Goal: Task Accomplishment & Management: Use online tool/utility

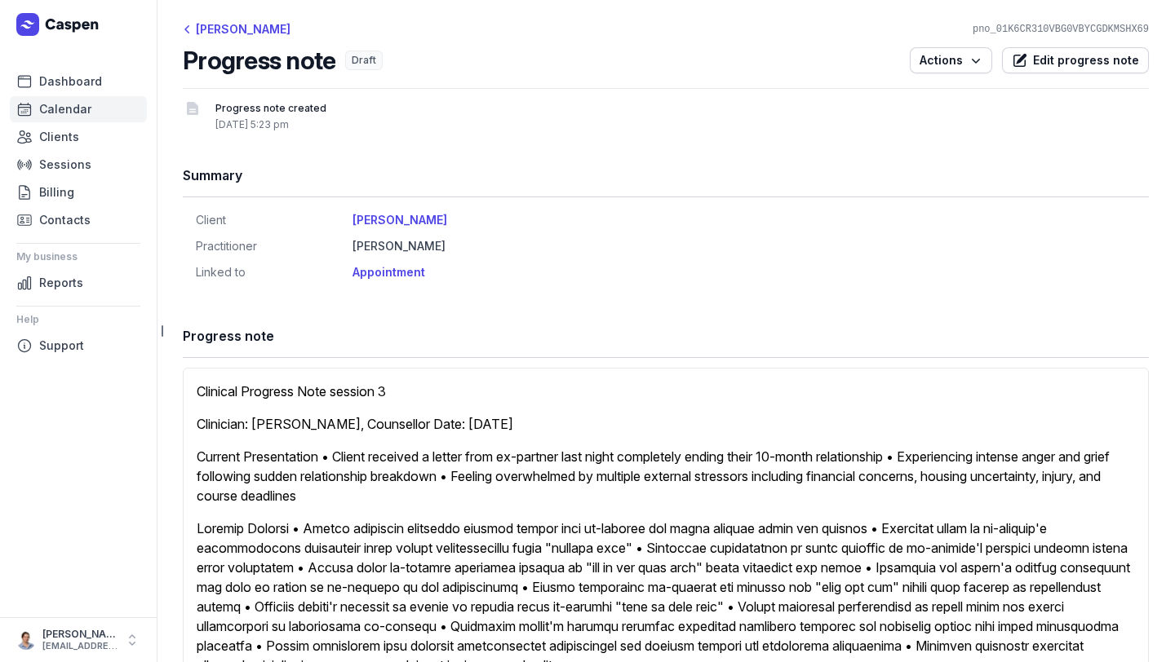
click at [60, 111] on span "Calendar" at bounding box center [65, 110] width 52 height 20
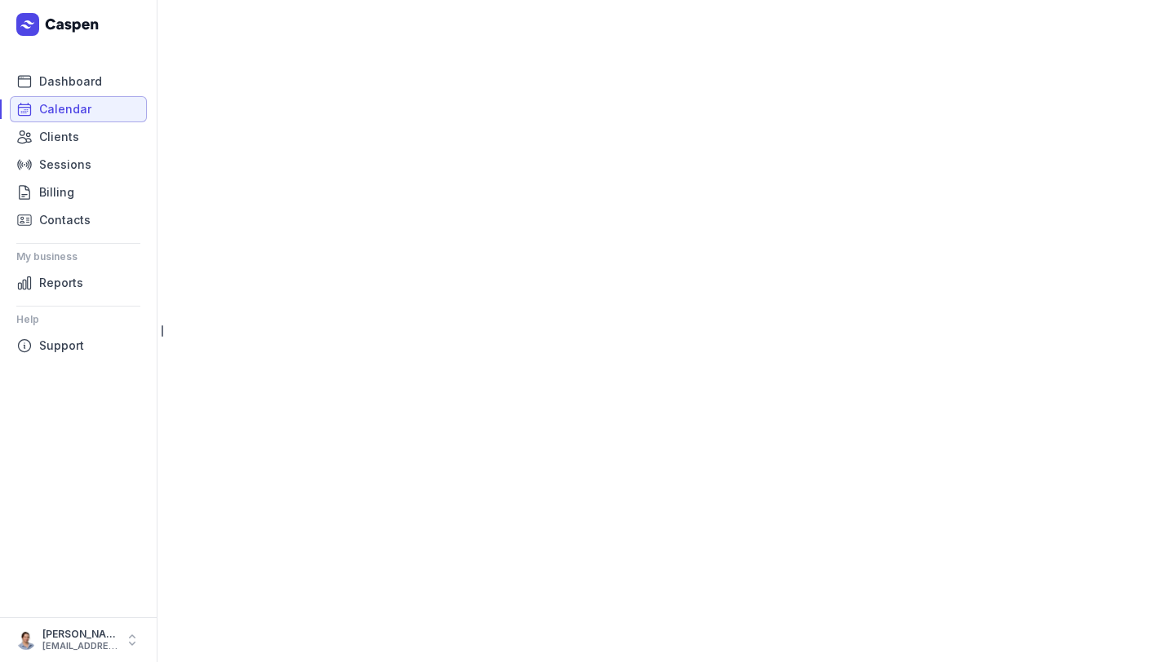
select select "week"
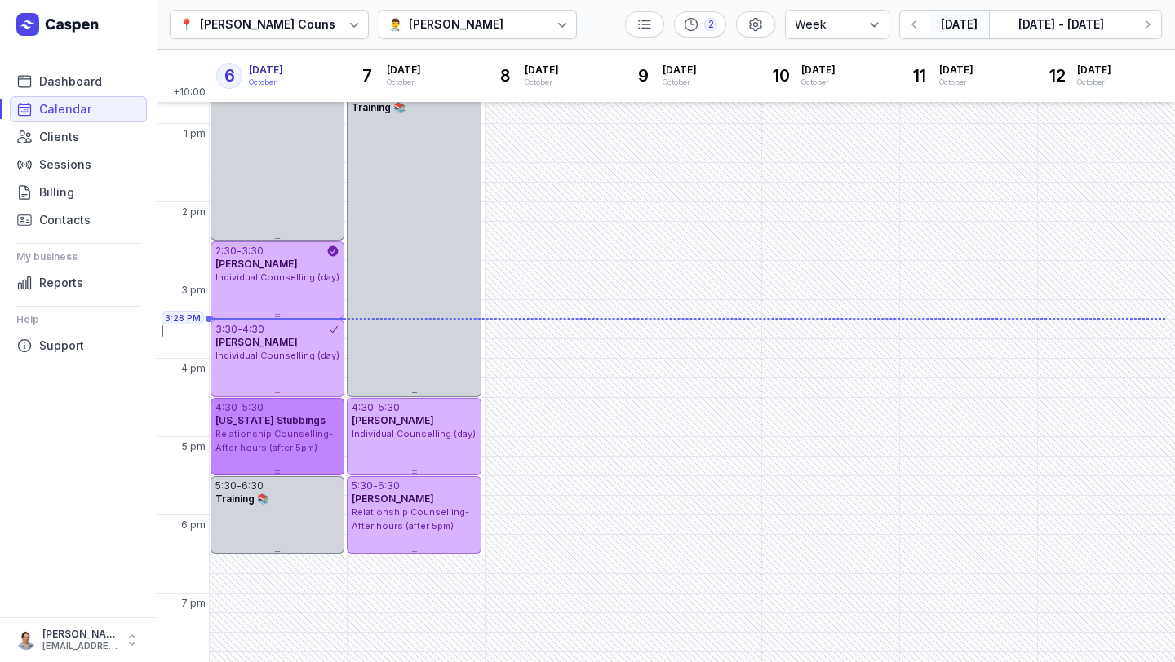
scroll to position [379, 0]
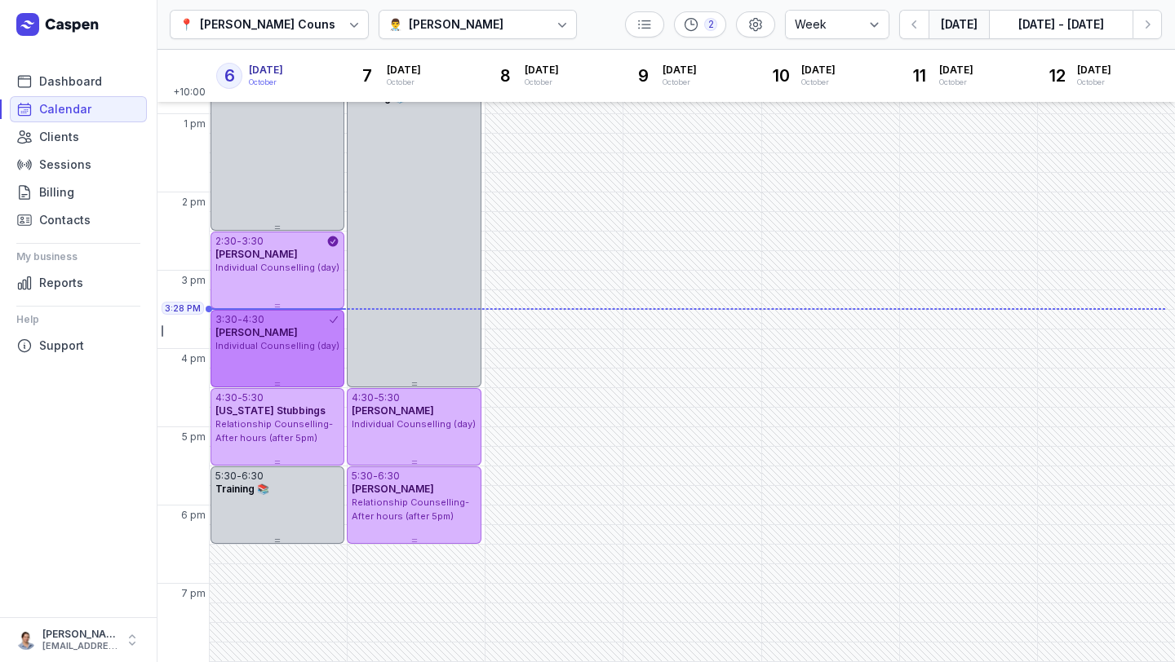
click at [261, 371] on div "3:30 - 4:30 [PERSON_NAME] Individual Counselling (day)" at bounding box center [277, 349] width 134 height 78
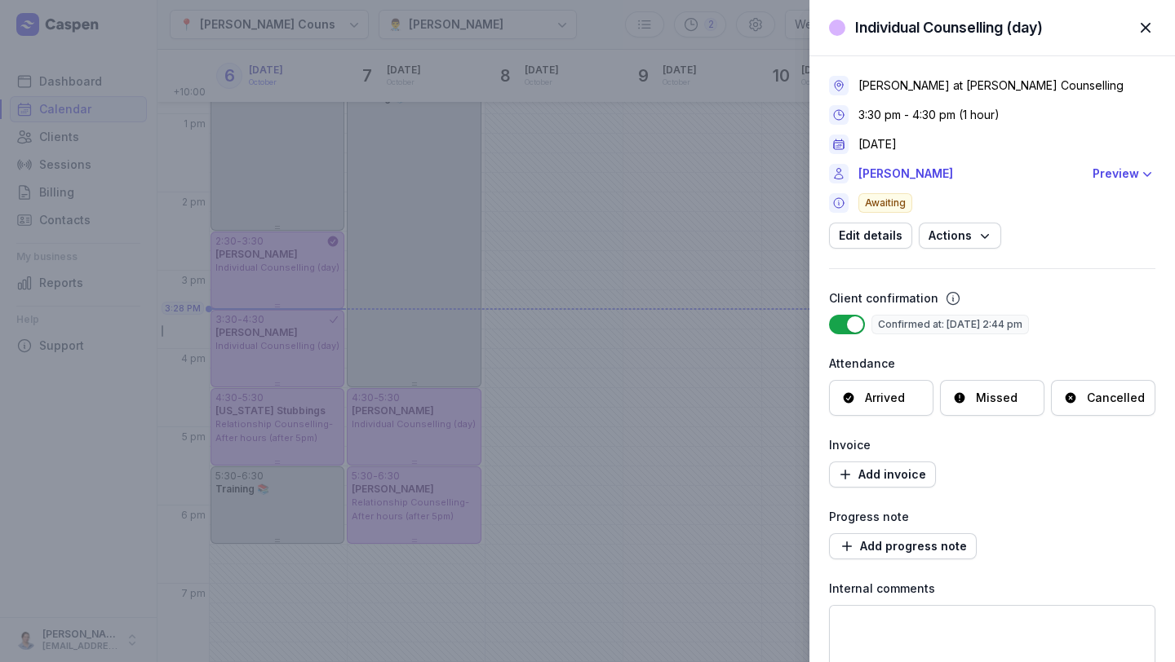
click at [877, 394] on div "Arrived" at bounding box center [885, 398] width 40 height 16
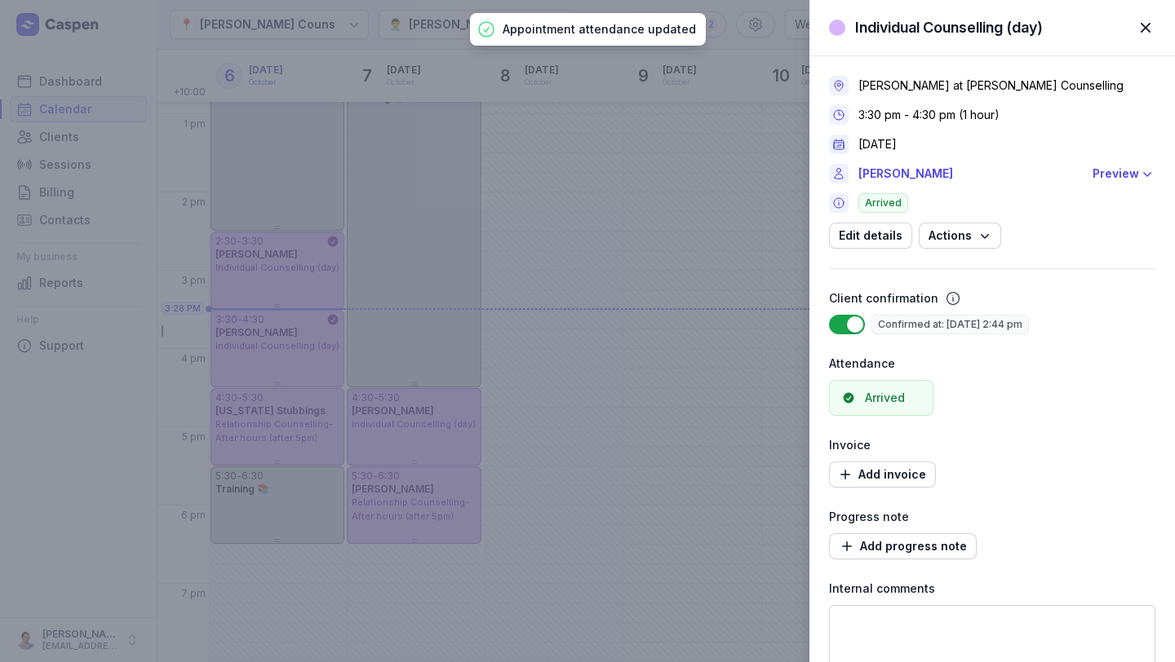
click at [273, 286] on div "Individual Counselling (day) Close panel [PERSON_NAME] at [PERSON_NAME] Counsel…" at bounding box center [587, 331] width 1175 height 662
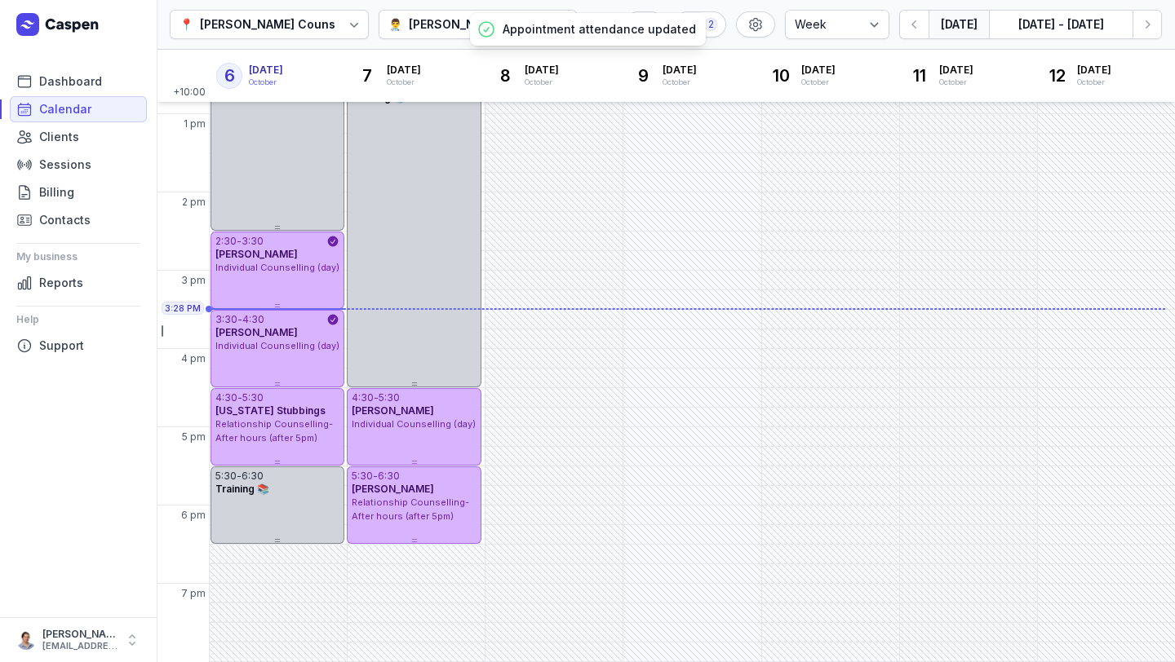
click at [282, 273] on div "Individual Counselling (day)" at bounding box center [277, 268] width 124 height 14
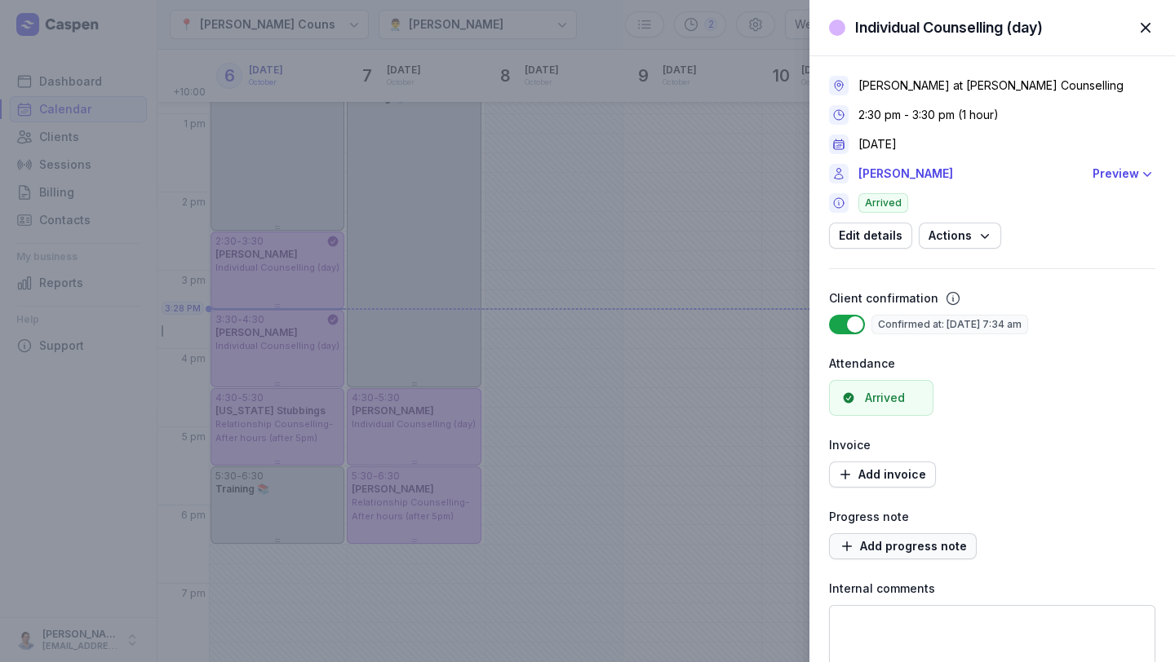
click at [917, 551] on span "Add progress note" at bounding box center [903, 547] width 128 height 20
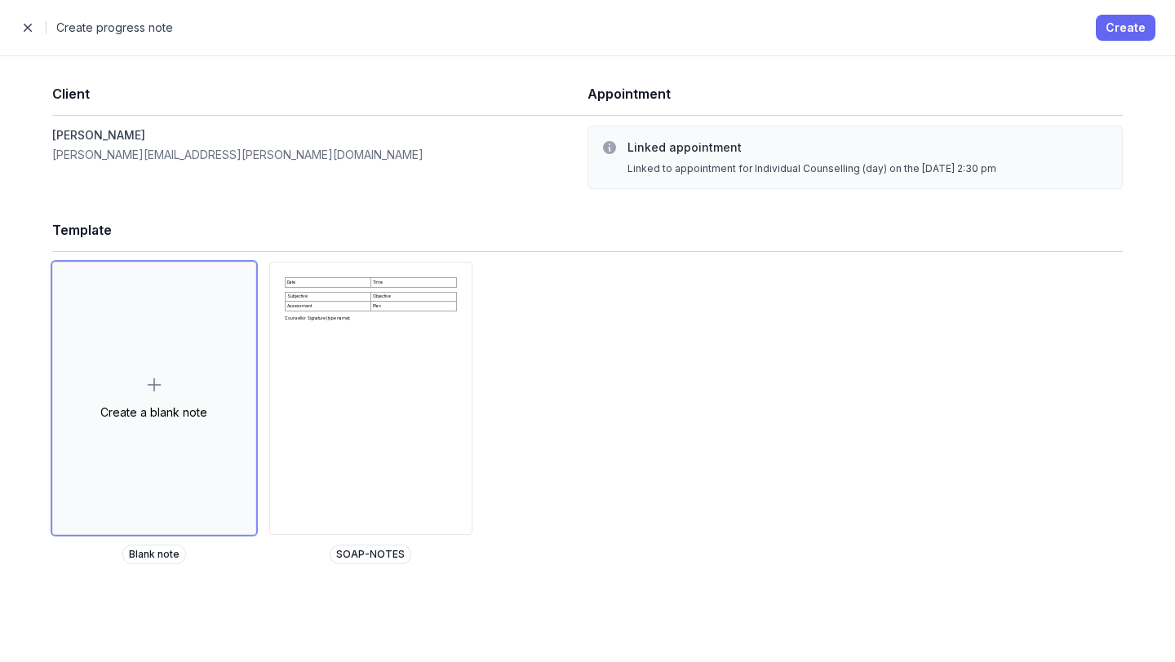
click at [1123, 33] on span "Create" at bounding box center [1125, 28] width 40 height 20
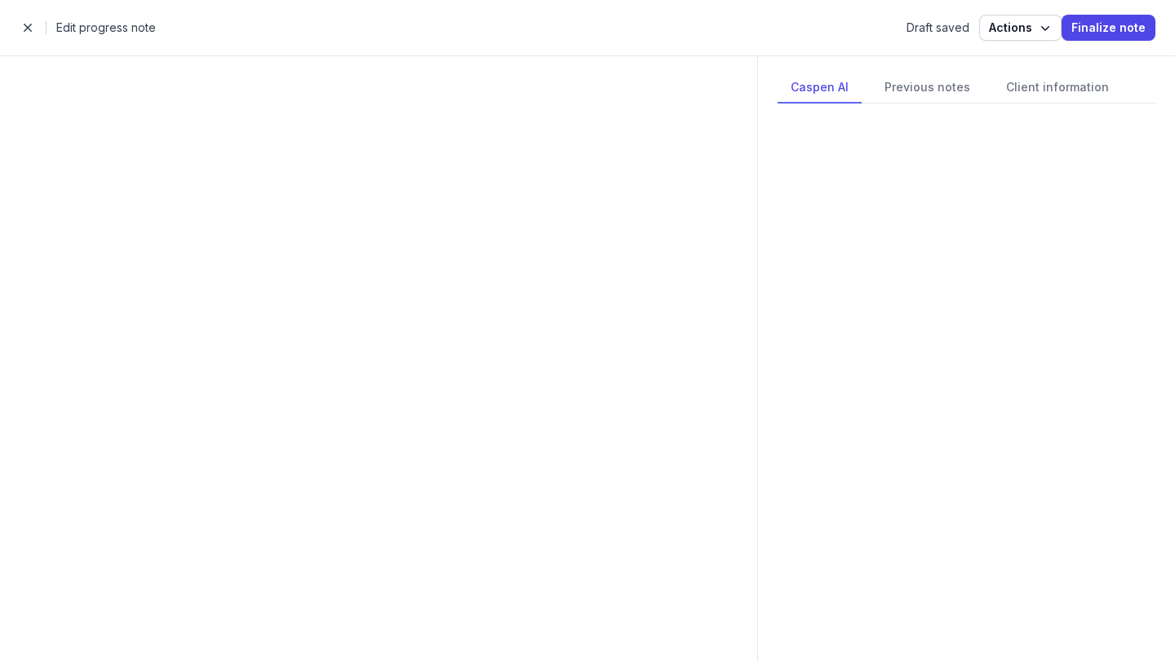
select select
select select "***"
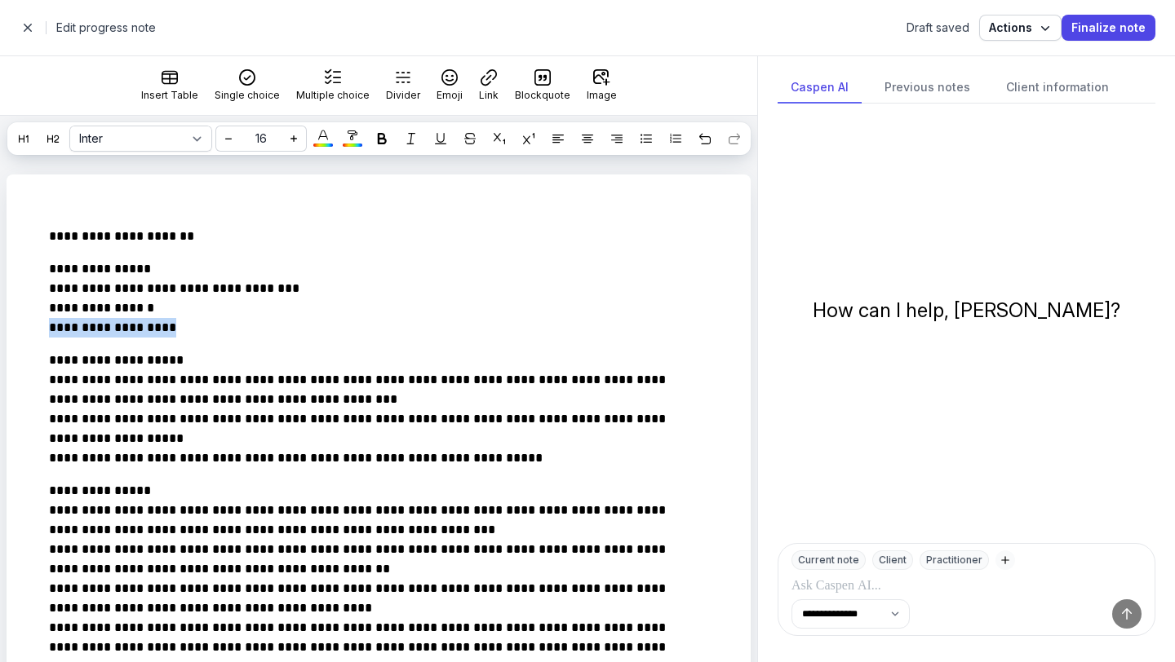
drag, startPoint x: 188, startPoint y: 357, endPoint x: 5, endPoint y: 353, distance: 182.8
drag, startPoint x: 175, startPoint y: 299, endPoint x: 0, endPoint y: 303, distance: 174.6
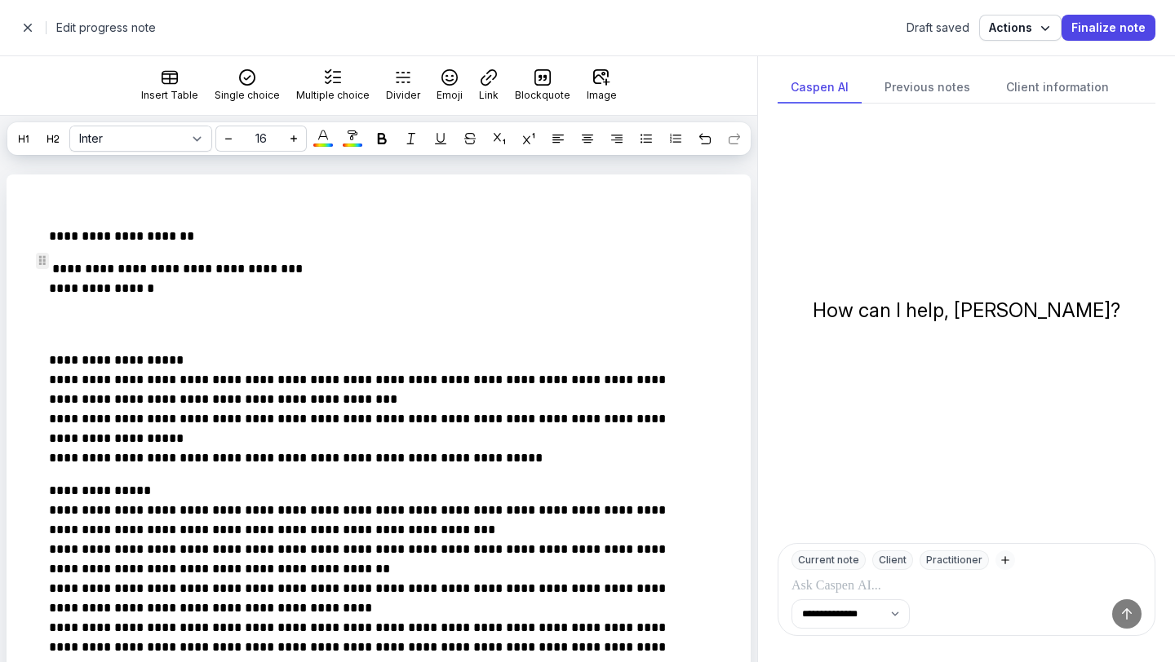
click at [229, 246] on p "**********" at bounding box center [369, 237] width 640 height 20
click at [27, 32] on span "button" at bounding box center [27, 27] width 33 height 33
select select "week"
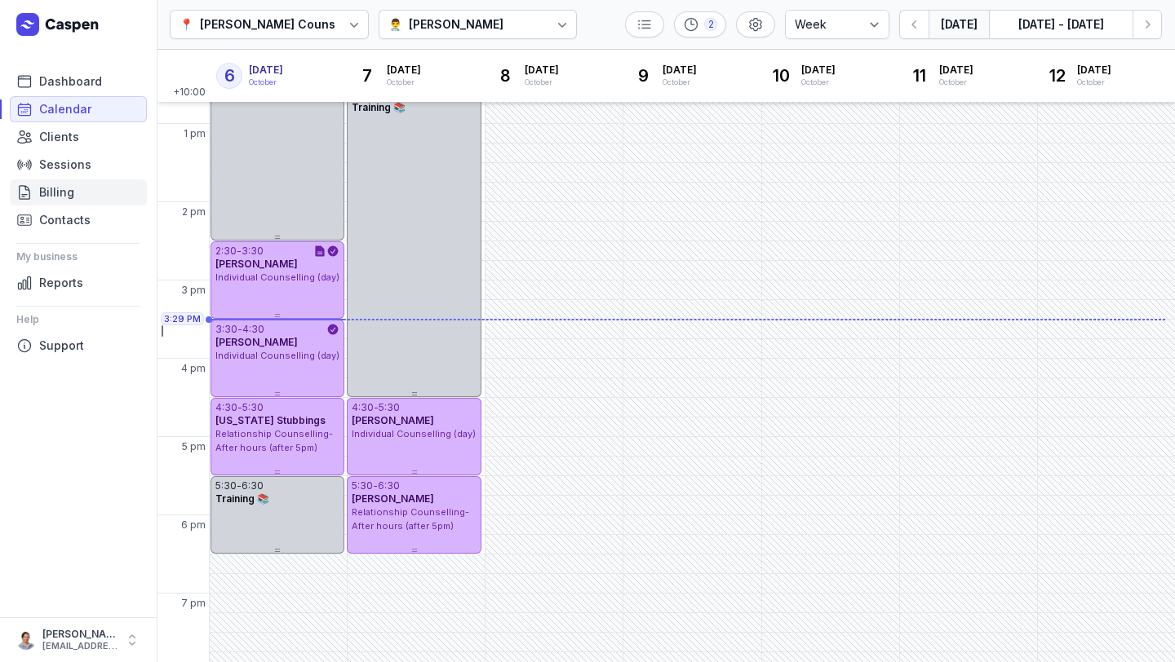
scroll to position [379, 0]
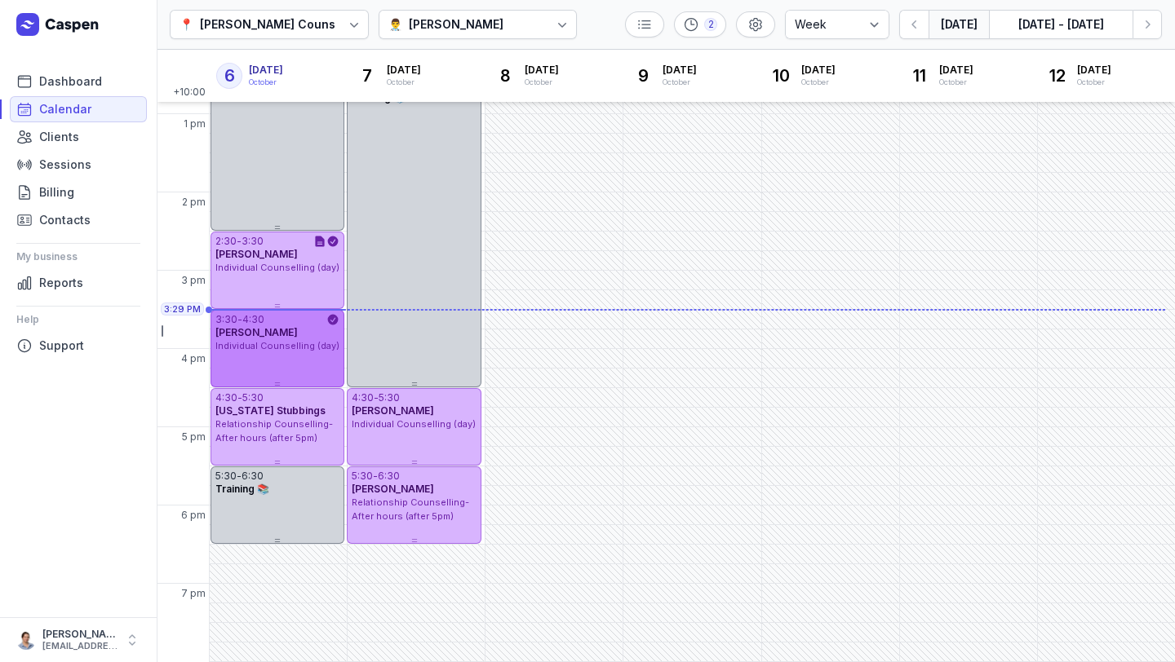
click at [268, 346] on span "Individual Counselling (day)" at bounding box center [277, 345] width 124 height 11
